Goal: Task Accomplishment & Management: Manage account settings

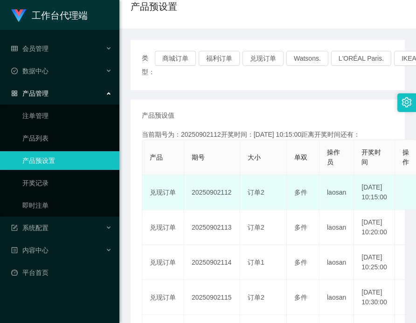
scroll to position [93, 0]
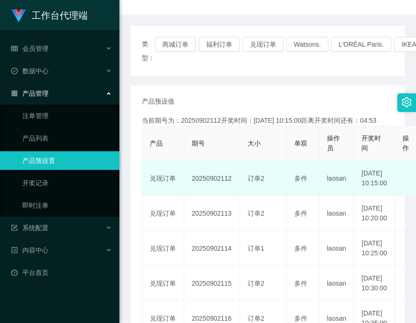
click at [213, 183] on td "20250902112" at bounding box center [212, 178] width 56 height 35
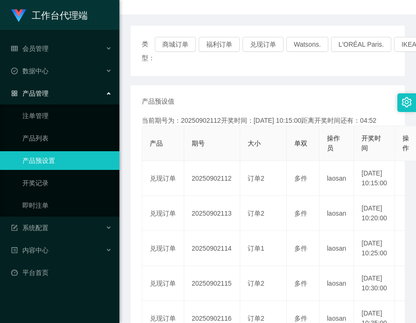
copy td "20250902112"
click at [34, 56] on div "会员管理" at bounding box center [59, 48] width 119 height 19
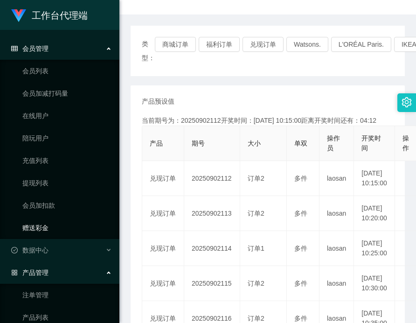
click at [43, 227] on link "赠送彩金" at bounding box center [67, 227] width 90 height 19
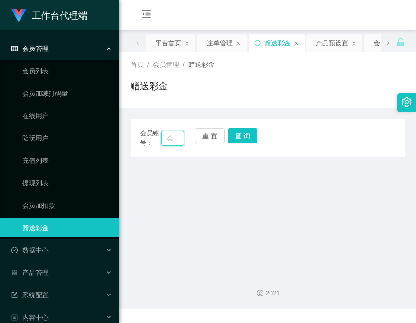
click at [175, 139] on input "text" at bounding box center [172, 138] width 23 height 15
paste input "91009086"
type input "91009086"
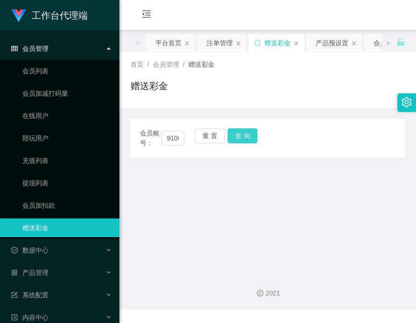
click at [238, 133] on button "查 询" at bounding box center [243, 135] width 30 height 15
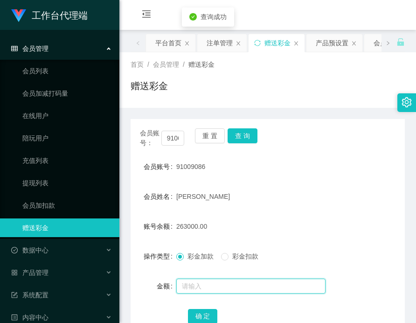
click at [224, 286] on input "text" at bounding box center [250, 286] width 149 height 15
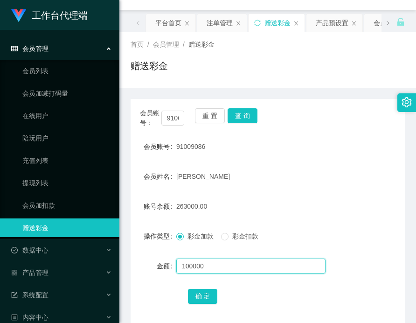
scroll to position [66, 0]
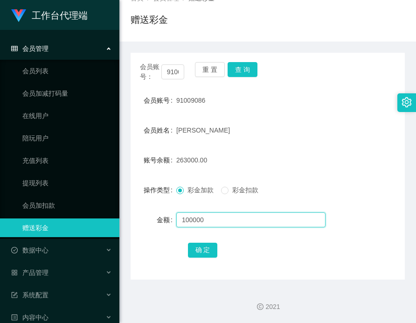
click at [215, 220] on input "100000" at bounding box center [250, 219] width 149 height 15
type input "100000"
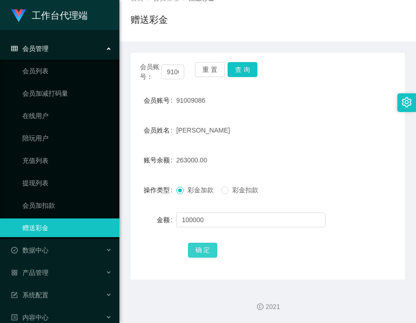
click at [201, 256] on button "确 定" at bounding box center [203, 250] width 30 height 15
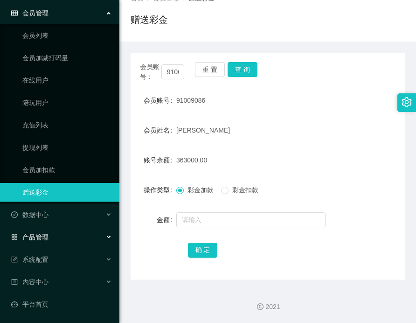
click at [62, 232] on div "产品管理" at bounding box center [59, 237] width 119 height 19
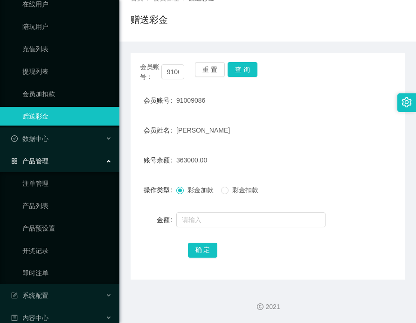
scroll to position [147, 0]
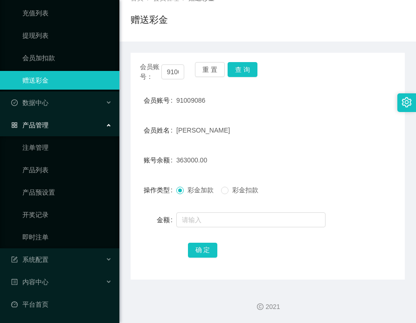
click at [49, 203] on ul "注单管理 产品列表 产品预设置 开奖记录 即时注单" at bounding box center [59, 192] width 119 height 112
click at [51, 190] on link "产品预设置" at bounding box center [67, 192] width 90 height 19
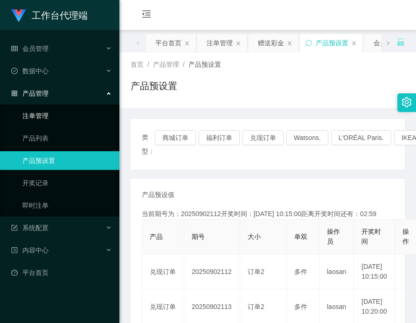
click at [42, 113] on link "注单管理" at bounding box center [67, 115] width 90 height 19
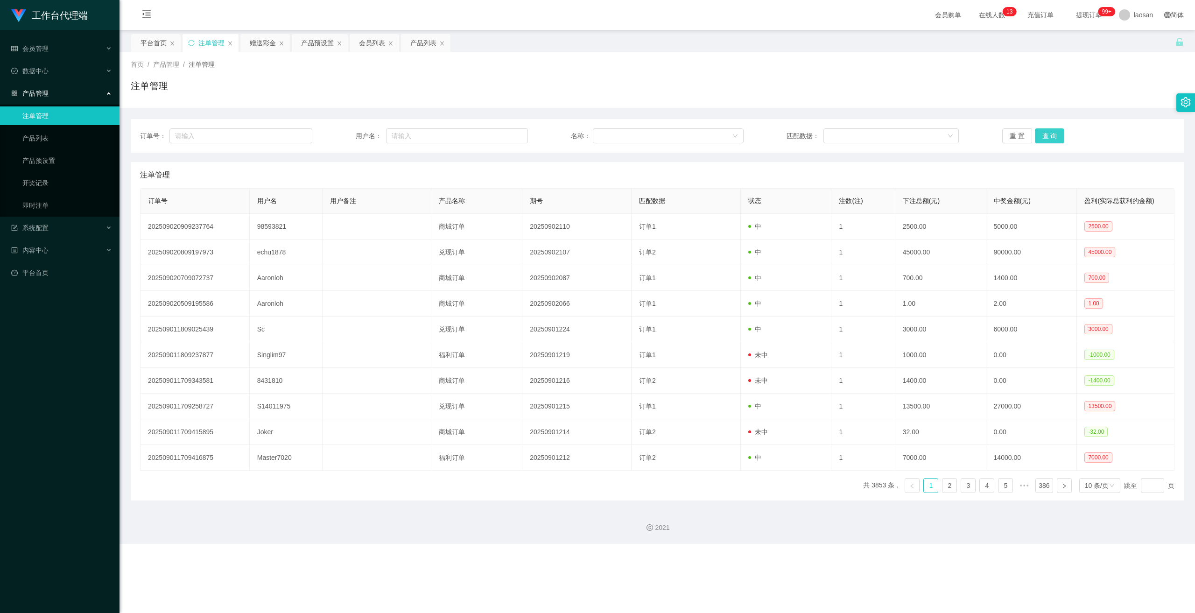
click at [416, 140] on button "查 询" at bounding box center [1050, 135] width 30 height 15
click at [416, 140] on button "查 询" at bounding box center [1055, 135] width 40 height 15
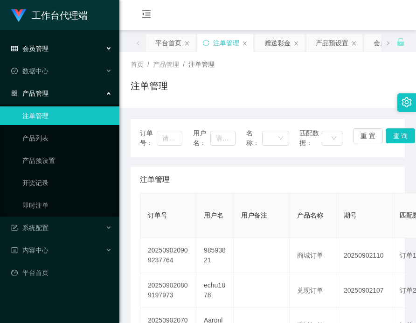
click at [60, 54] on div "会员管理" at bounding box center [59, 48] width 119 height 19
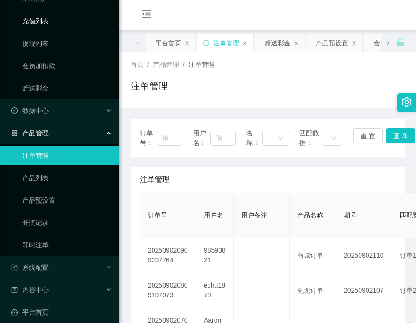
scroll to position [140, 0]
click at [36, 90] on link "赠送彩金" at bounding box center [67, 87] width 90 height 19
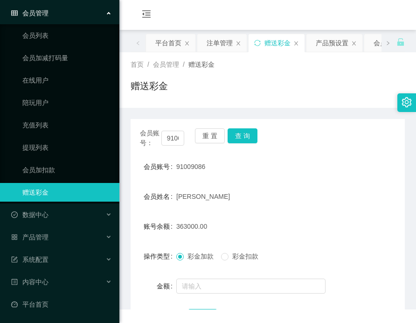
scroll to position [35, 0]
click at [174, 135] on input "91009086" at bounding box center [172, 138] width 23 height 15
click at [174, 134] on input "91009086" at bounding box center [172, 138] width 23 height 15
click at [242, 139] on button "查 询" at bounding box center [243, 135] width 30 height 15
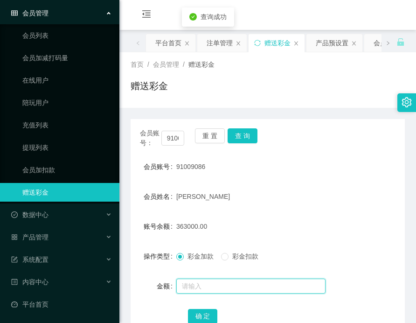
click at [225, 281] on input "text" at bounding box center [250, 286] width 149 height 15
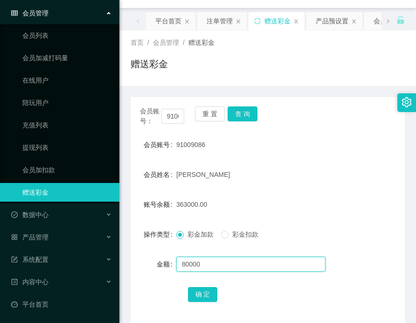
scroll to position [47, 0]
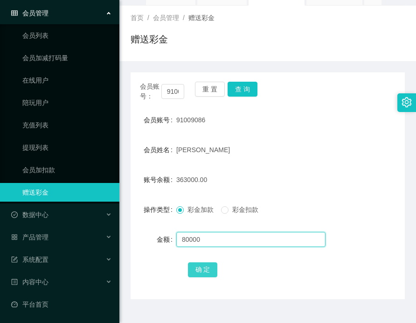
type input "80000"
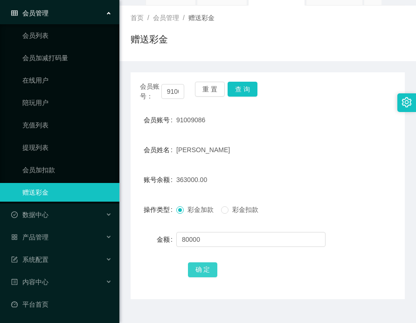
click at [209, 269] on button "确 定" at bounding box center [203, 269] width 30 height 15
click at [171, 91] on input "91009086" at bounding box center [172, 91] width 23 height 15
click at [238, 91] on button "查 询" at bounding box center [243, 89] width 30 height 15
click at [183, 181] on span "443000.00" at bounding box center [191, 179] width 31 height 7
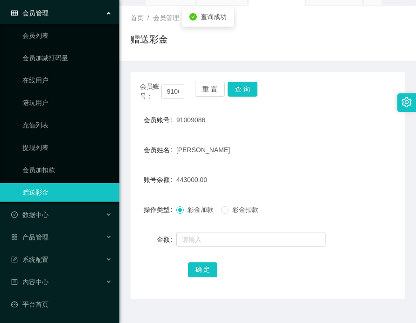
click at [183, 181] on span "443000.00" at bounding box center [191, 179] width 31 height 7
copy span "443000.00"
click at [46, 231] on div "产品管理" at bounding box center [59, 237] width 119 height 19
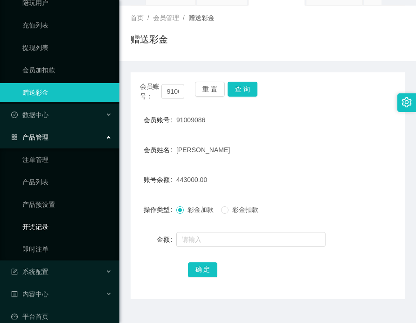
scroll to position [147, 0]
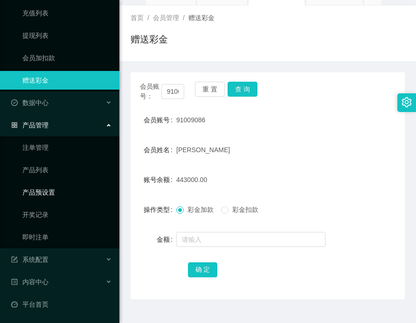
click at [52, 197] on link "产品预设置" at bounding box center [67, 192] width 90 height 19
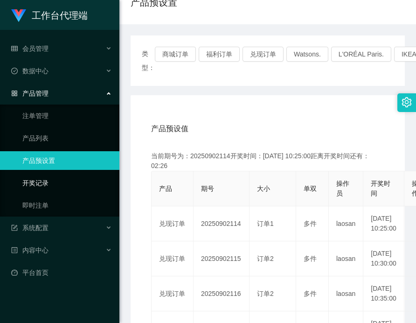
scroll to position [93, 0]
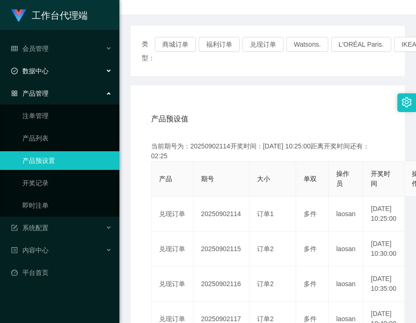
click at [53, 67] on div "数据中心" at bounding box center [59, 71] width 119 height 19
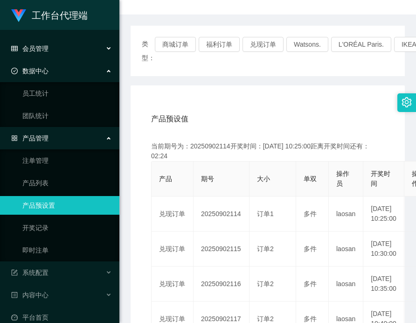
click at [57, 45] on div "会员管理" at bounding box center [59, 48] width 119 height 19
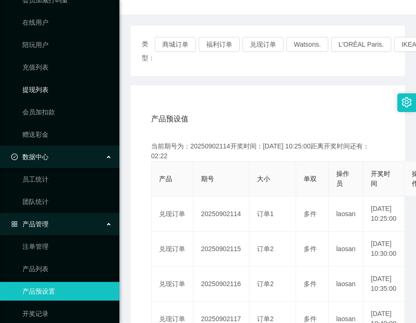
click at [44, 84] on link "提现列表" at bounding box center [67, 89] width 90 height 19
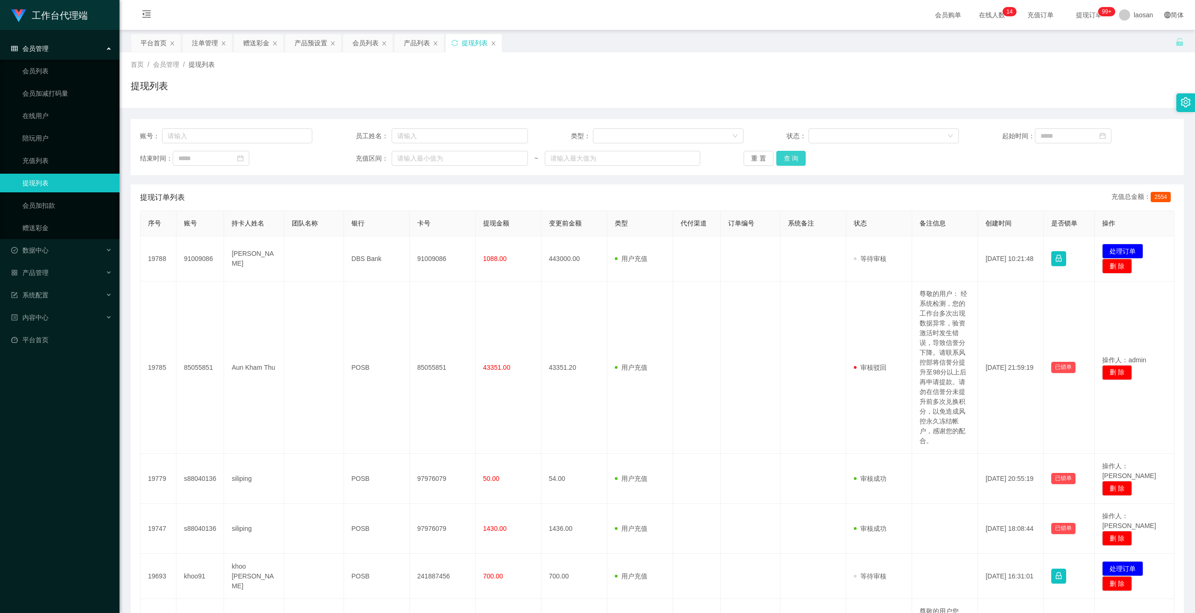
click at [416, 160] on button "查 询" at bounding box center [791, 158] width 30 height 15
click at [416, 160] on button "查 询" at bounding box center [796, 158] width 40 height 15
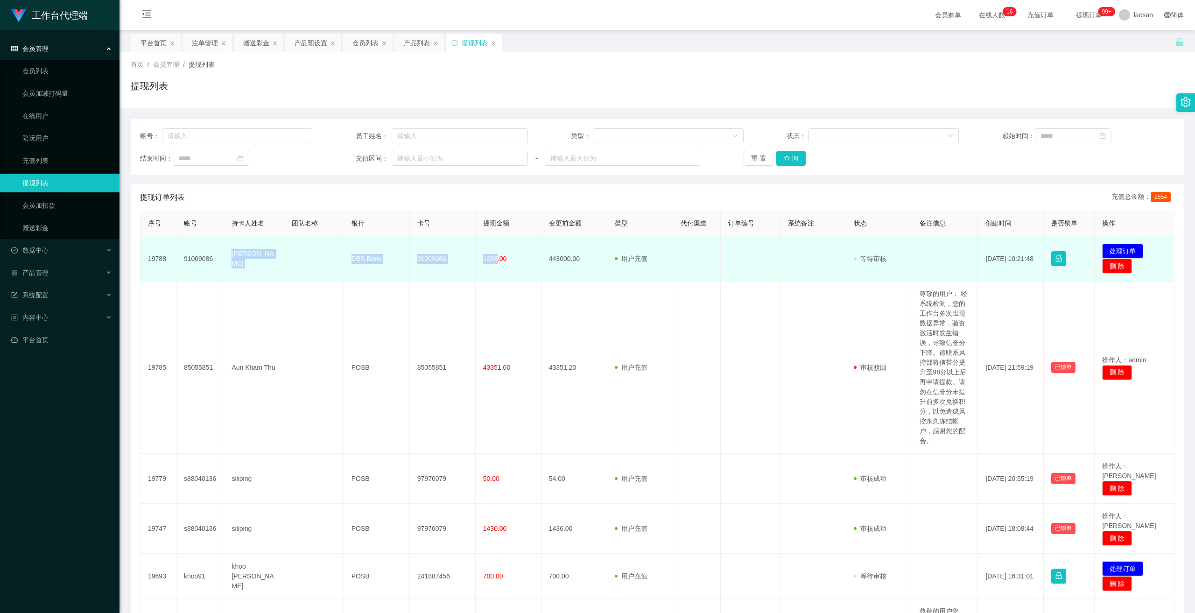
drag, startPoint x: 231, startPoint y: 260, endPoint x: 495, endPoint y: 256, distance: 264.2
click at [416, 256] on tr "19788 91009086 [PERSON_NAME] DBS Bank 91009086 1088.00 443000.00 用户充值 人工扣款 审核驳回…" at bounding box center [657, 258] width 1034 height 45
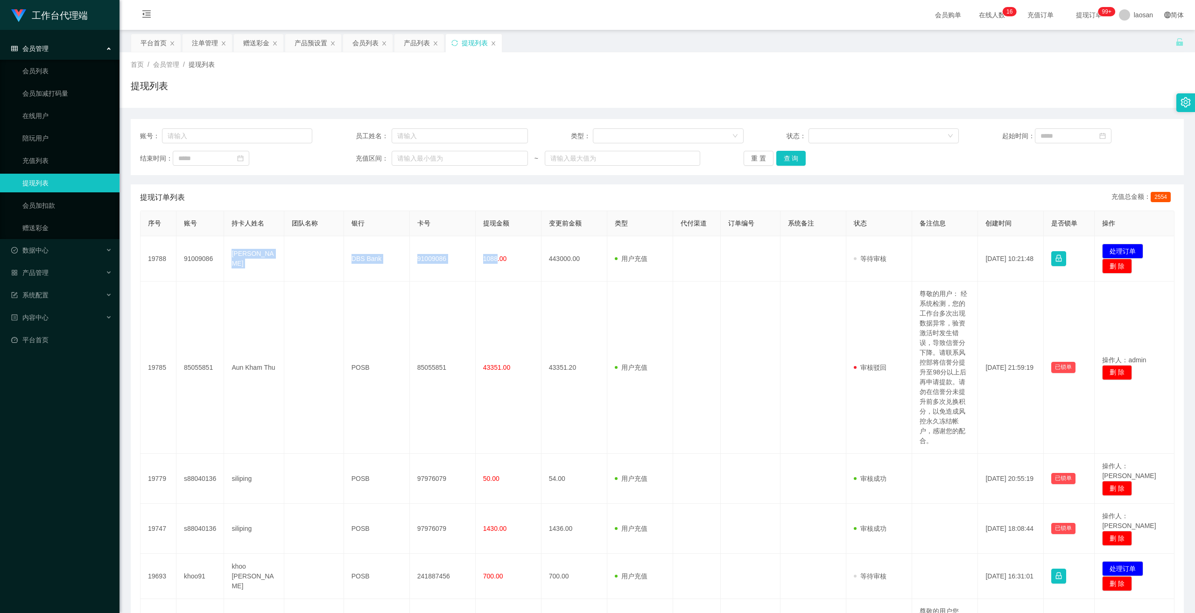
copy tr "[PERSON_NAME] DBS Bank 91009086 1088"
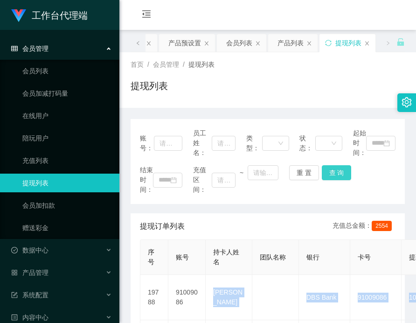
click at [336, 170] on button "查 询" at bounding box center [337, 172] width 30 height 15
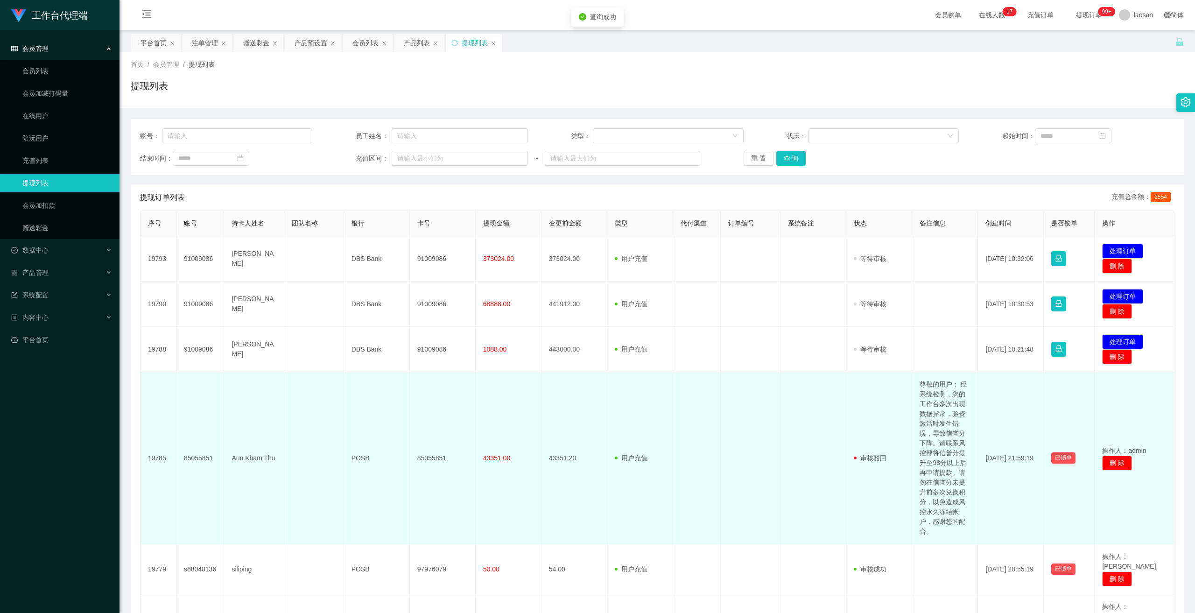
click at [416, 322] on td "43351.20" at bounding box center [574, 458] width 66 height 172
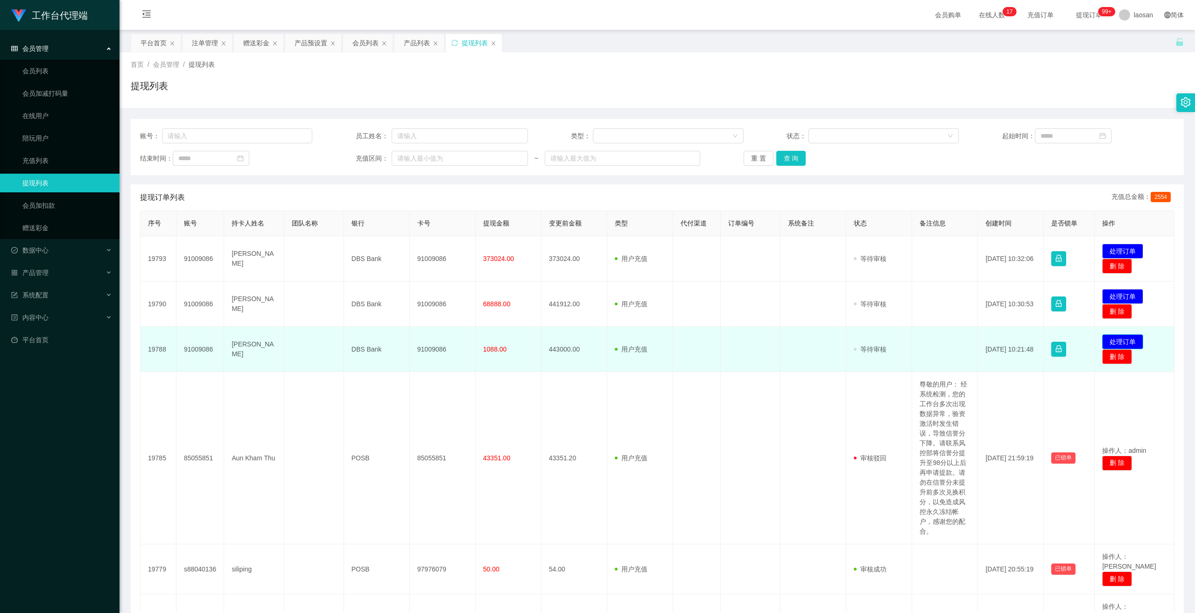
click at [416, 322] on button "处理订单" at bounding box center [1122, 341] width 41 height 15
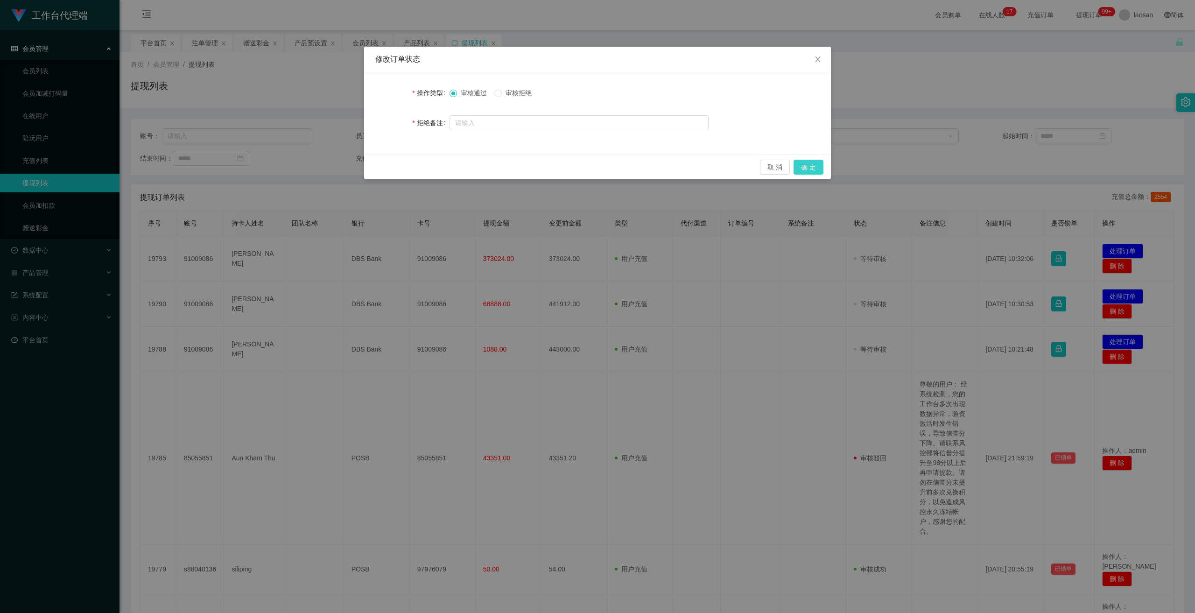
click at [416, 168] on button "确 定" at bounding box center [808, 167] width 30 height 15
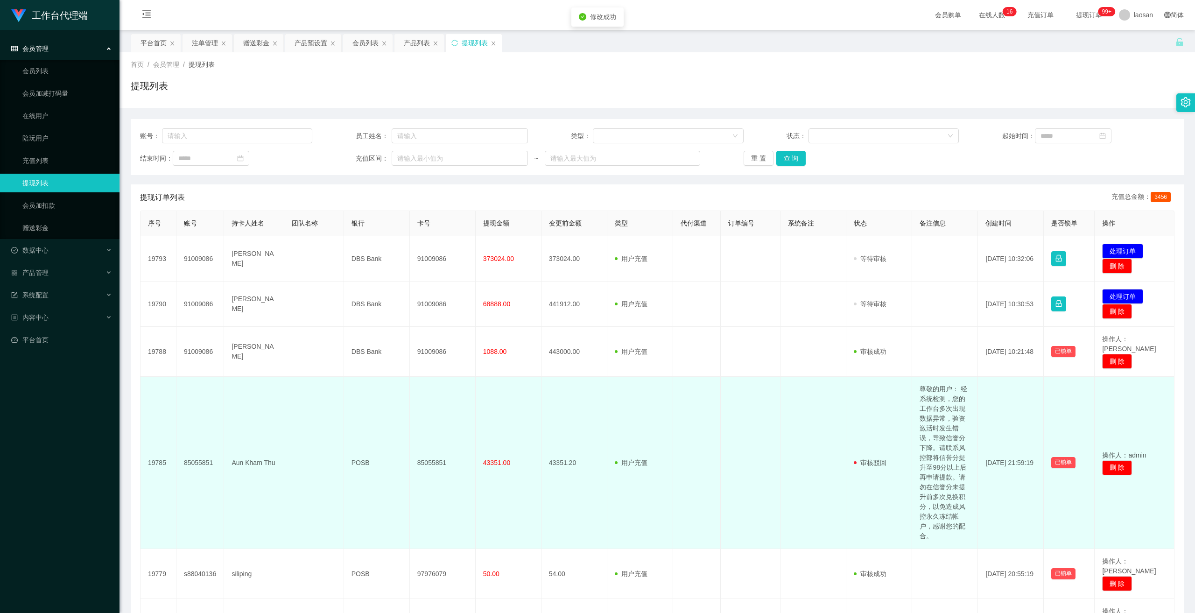
click at [416, 322] on td at bounding box center [751, 463] width 60 height 172
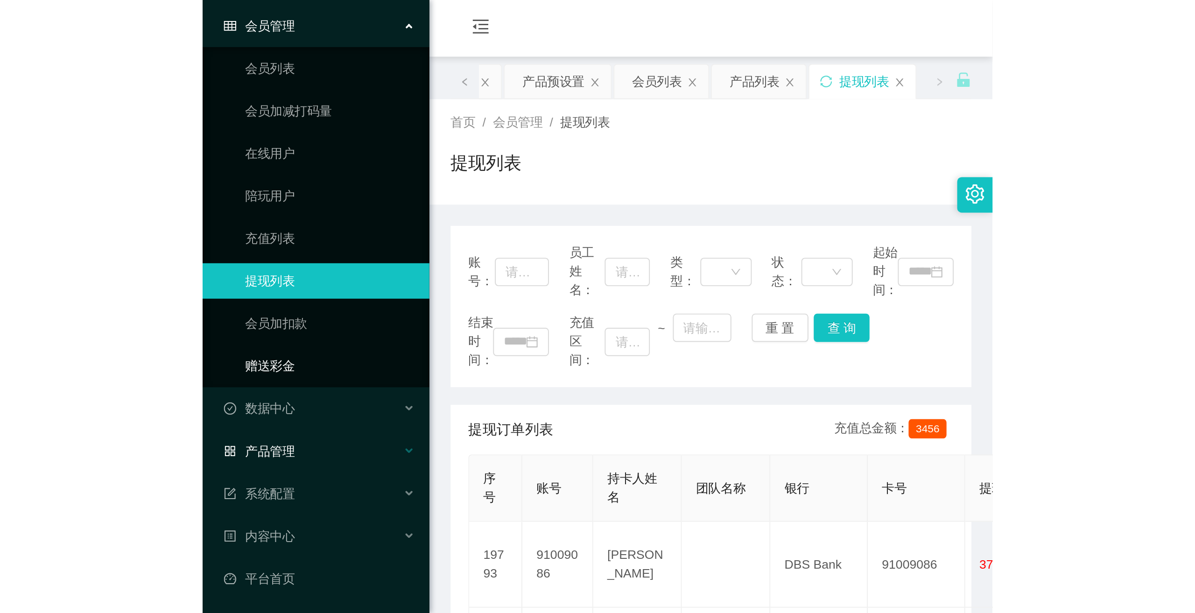
scroll to position [35, 0]
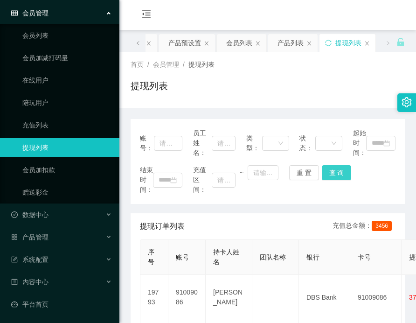
click at [333, 173] on button "查 询" at bounding box center [337, 172] width 30 height 15
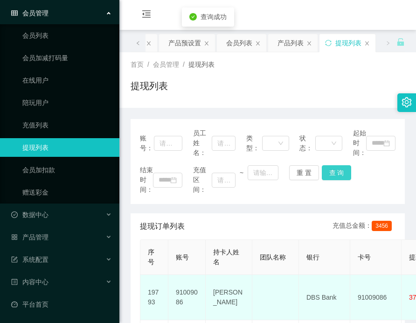
scroll to position [0, 0]
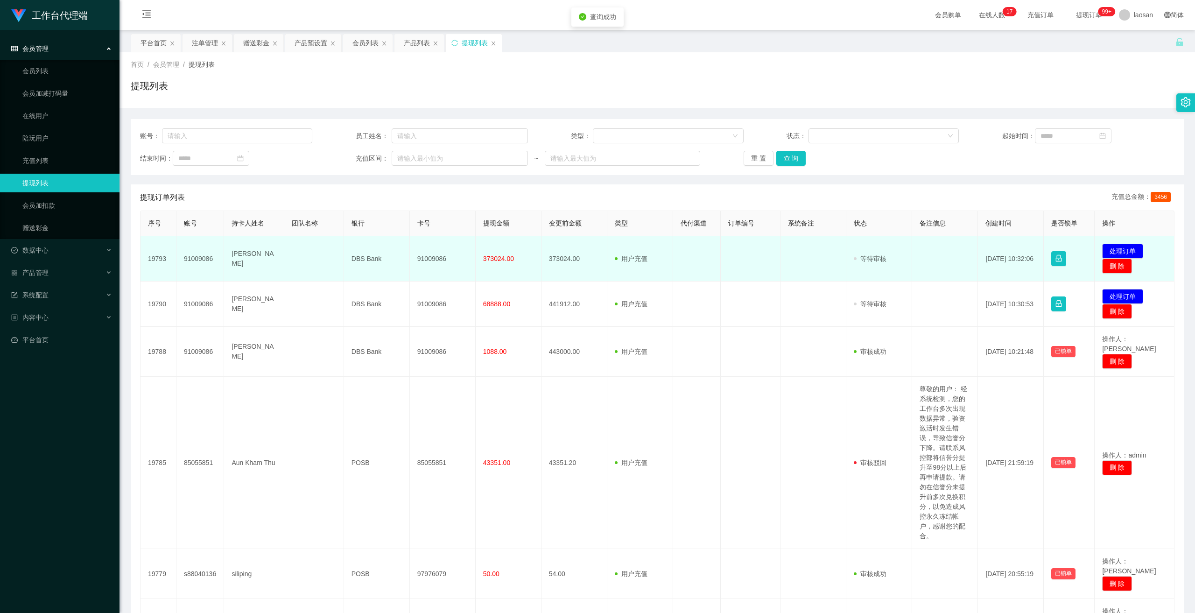
click at [416, 262] on span "373024.00" at bounding box center [498, 258] width 31 height 7
click at [416, 263] on td "373024.00" at bounding box center [509, 258] width 66 height 45
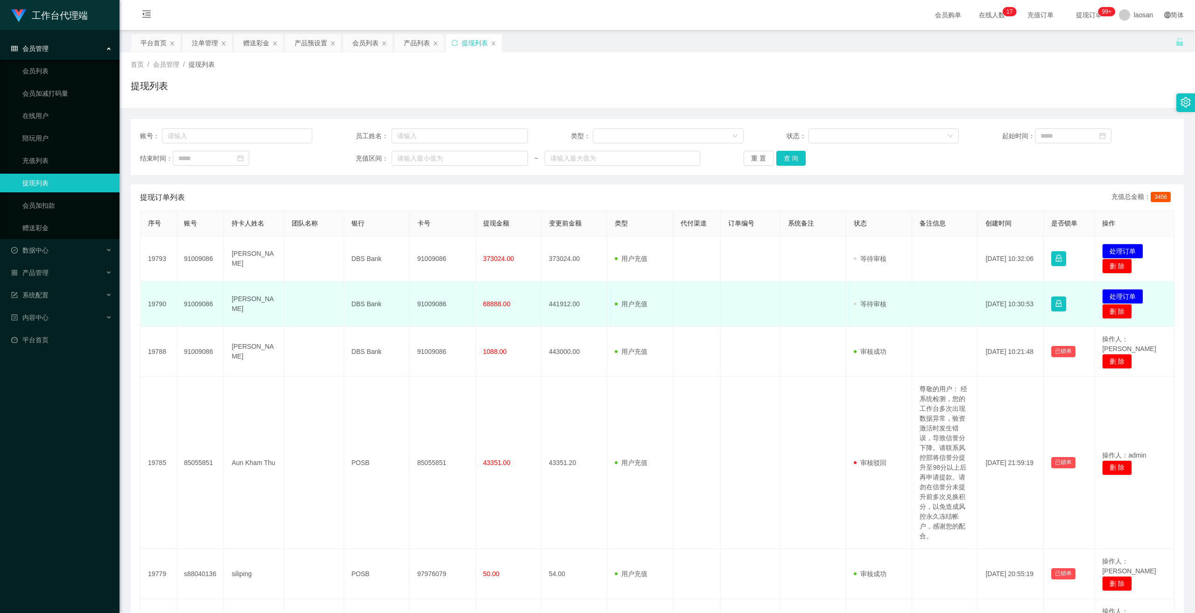
click at [416, 302] on td "441912.00" at bounding box center [574, 303] width 66 height 45
copy td "441912.00"
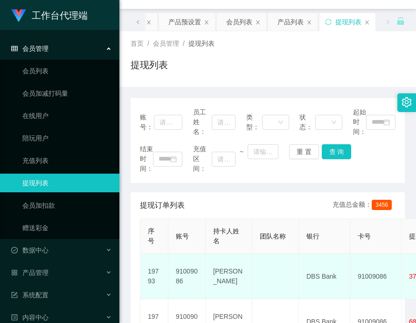
scroll to position [47, 0]
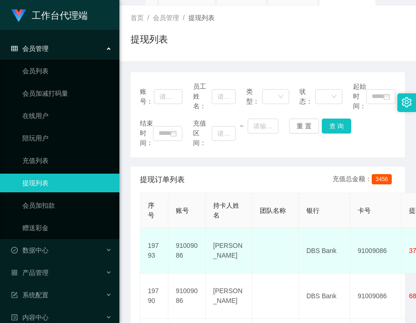
click at [177, 251] on td "91009086" at bounding box center [186, 250] width 37 height 45
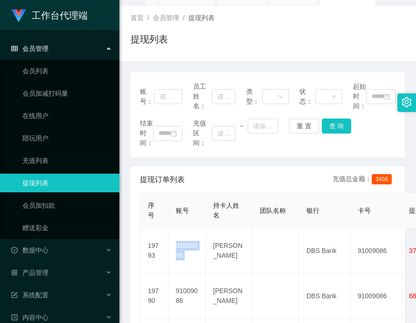
copy td "91009086"
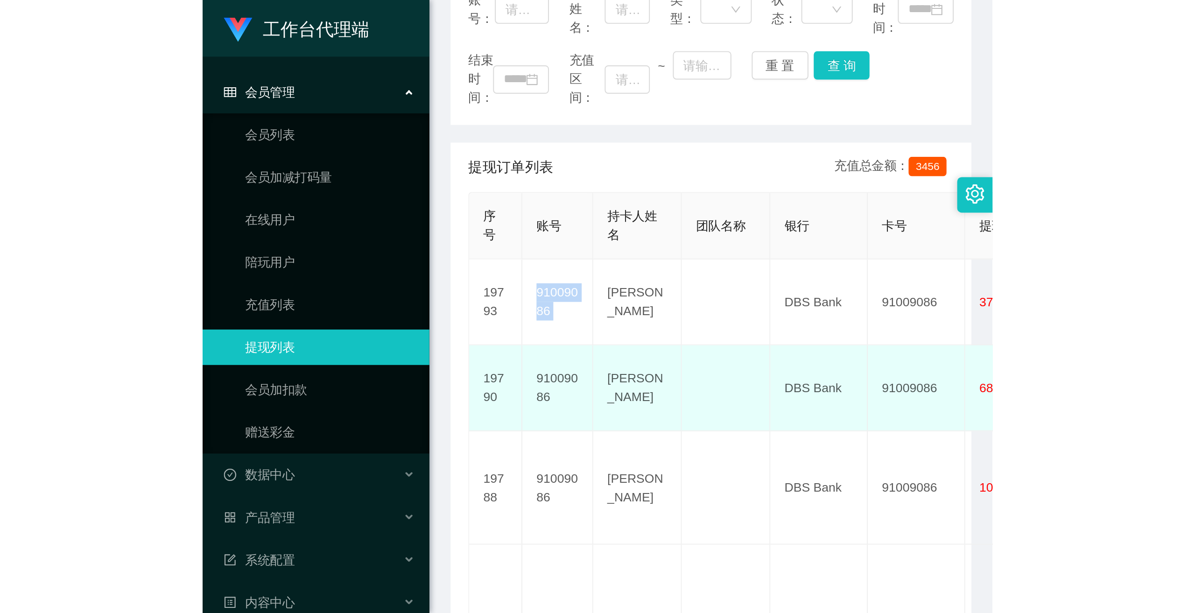
scroll to position [140, 0]
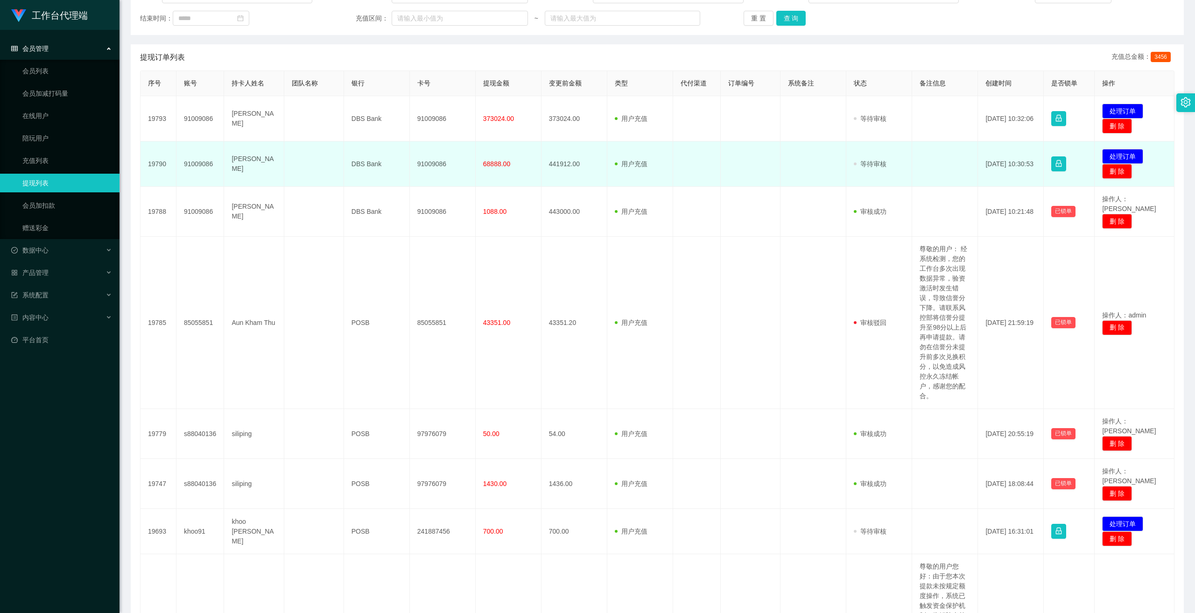
click at [416, 168] on td "441912.00" at bounding box center [574, 163] width 66 height 45
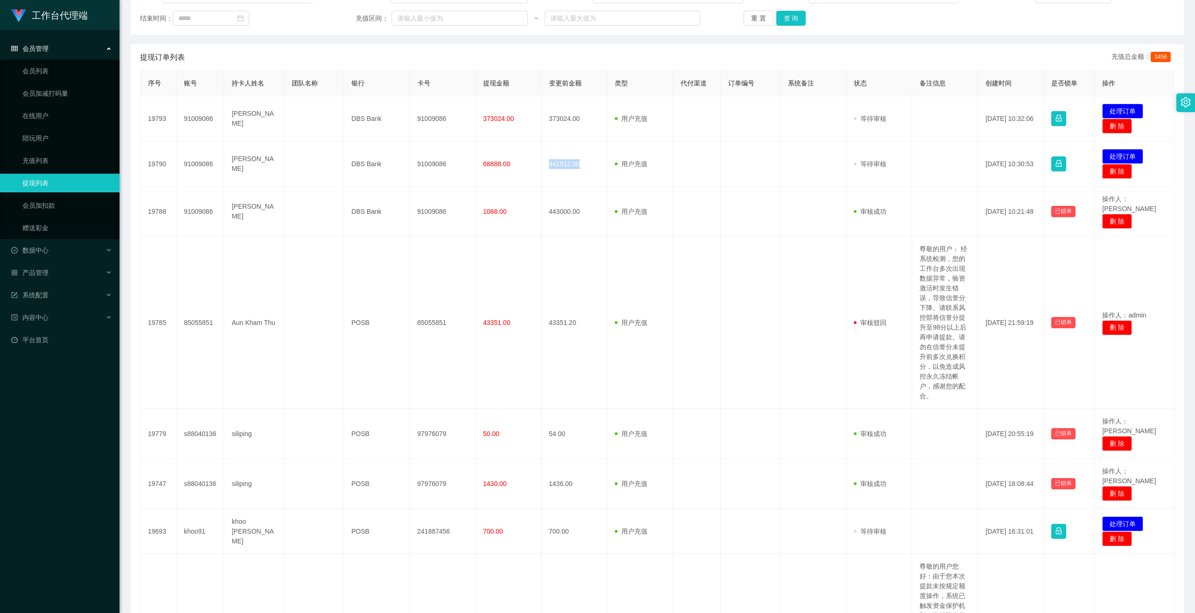
copy td "441912.00"
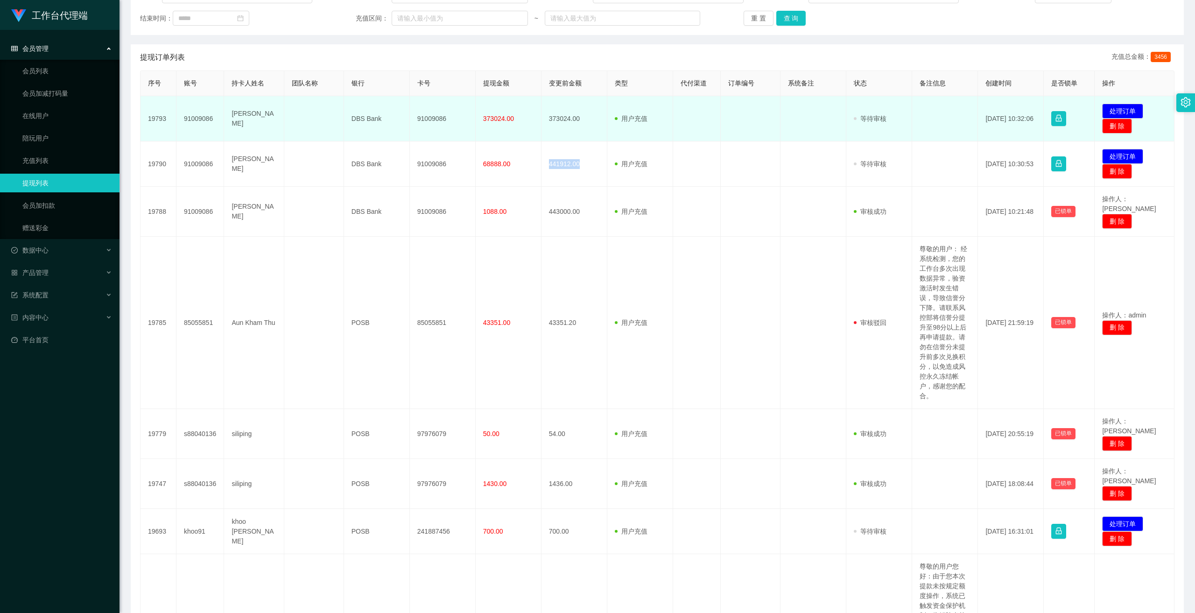
scroll to position [0, 0]
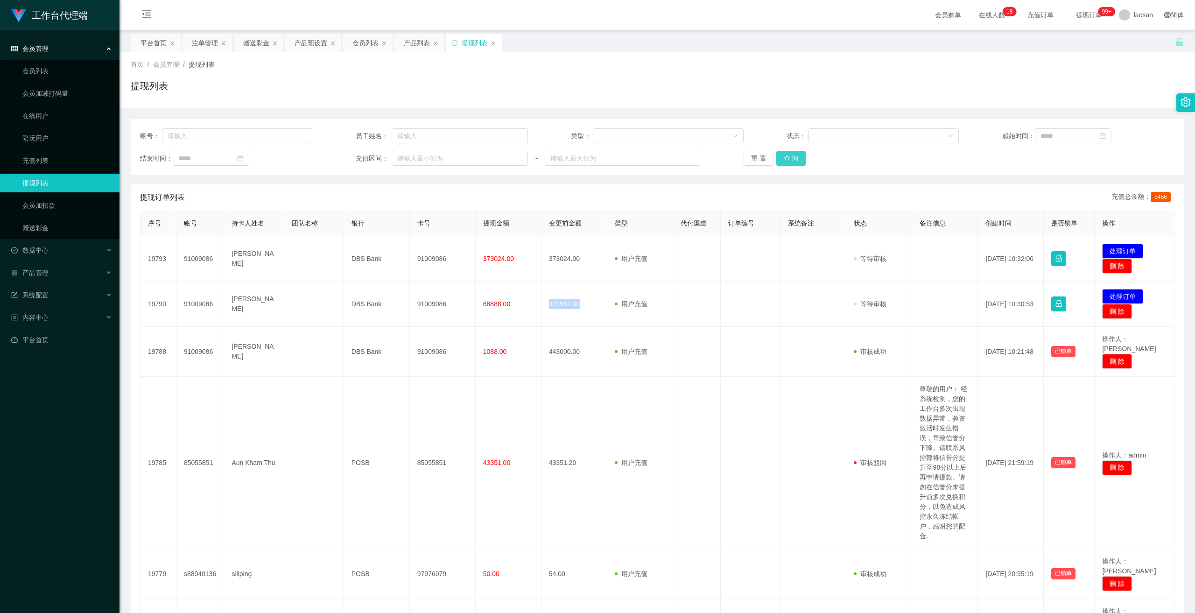
click at [416, 157] on button "查 询" at bounding box center [791, 158] width 30 height 15
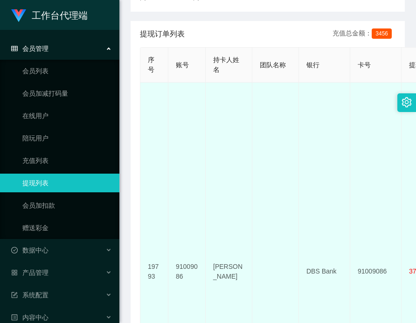
scroll to position [233, 0]
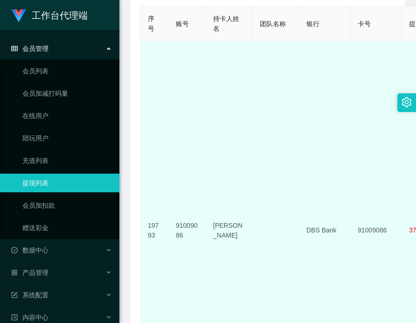
click at [182, 229] on td "91009086" at bounding box center [186, 231] width 37 height 378
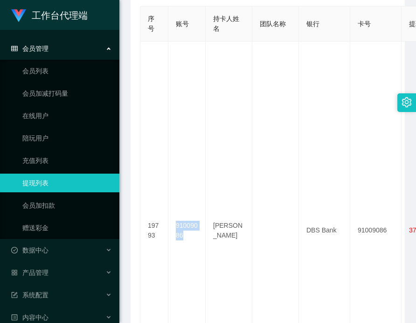
copy td "91009086"
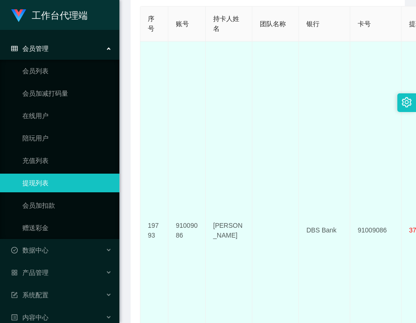
click at [255, 168] on td at bounding box center [275, 231] width 47 height 378
